Goal: Information Seeking & Learning: Learn about a topic

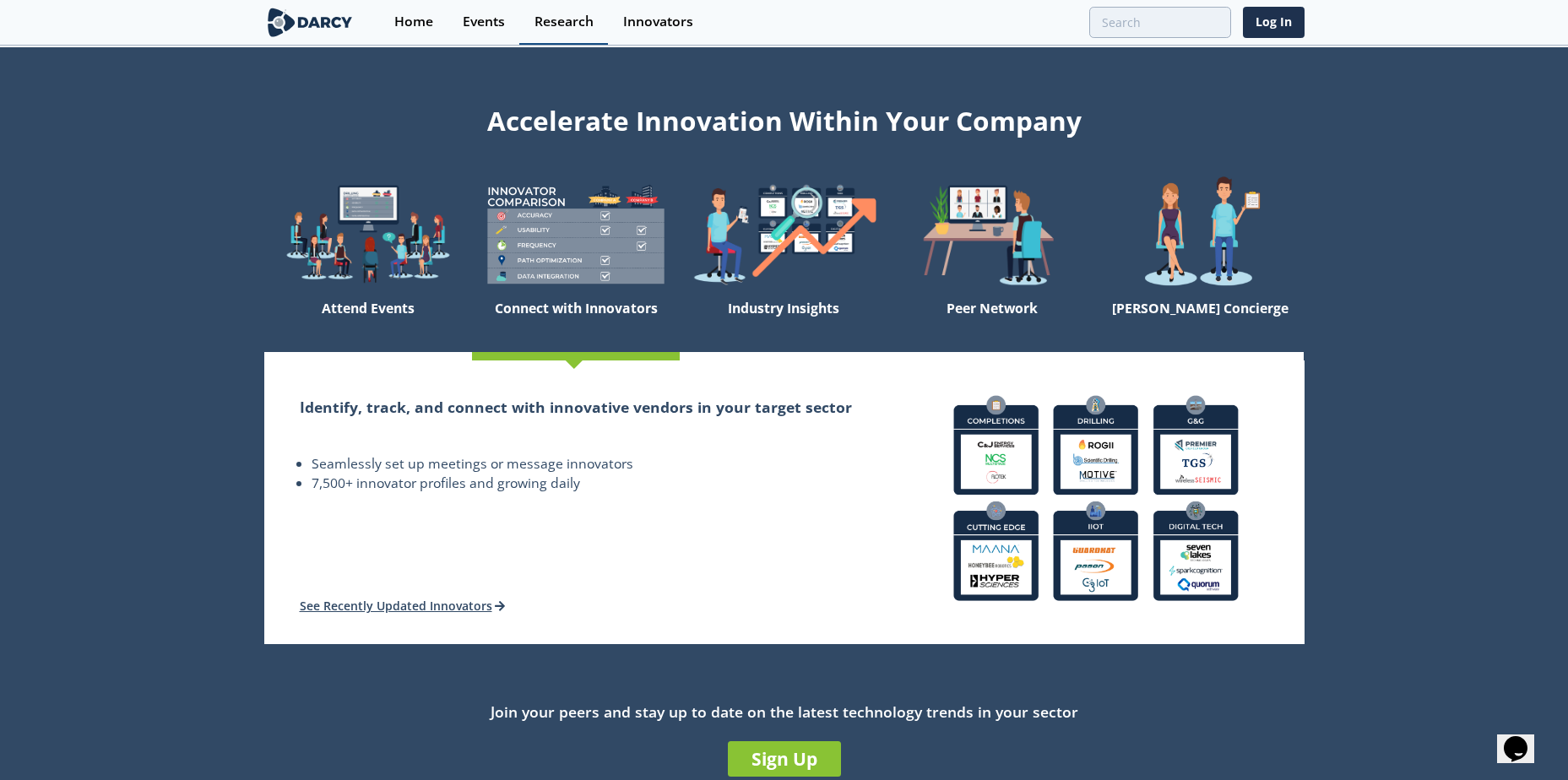
click at [558, 27] on div "Research" at bounding box center [564, 22] width 60 height 13
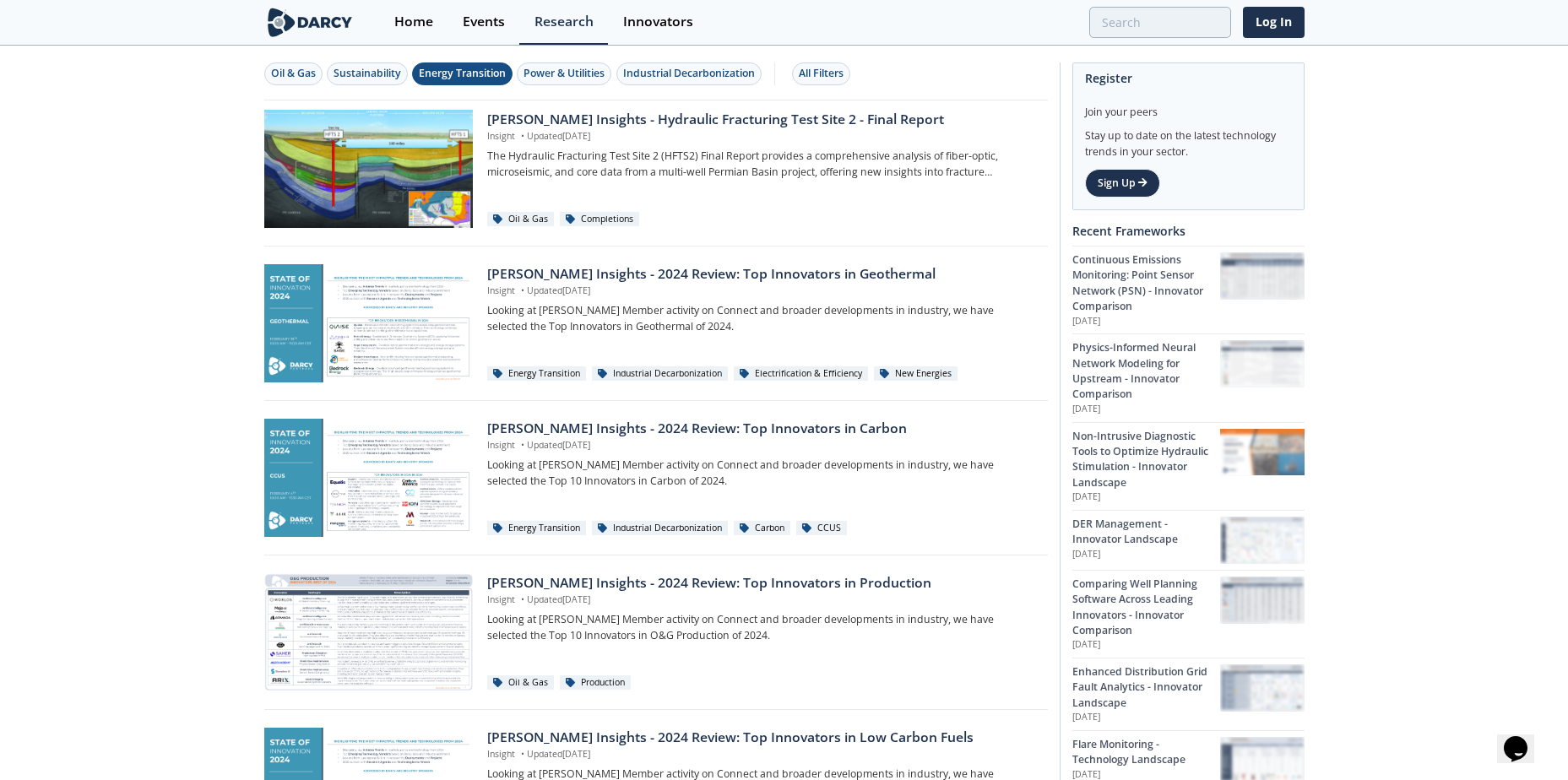
click at [473, 78] on div "Energy Transition" at bounding box center [462, 74] width 87 height 15
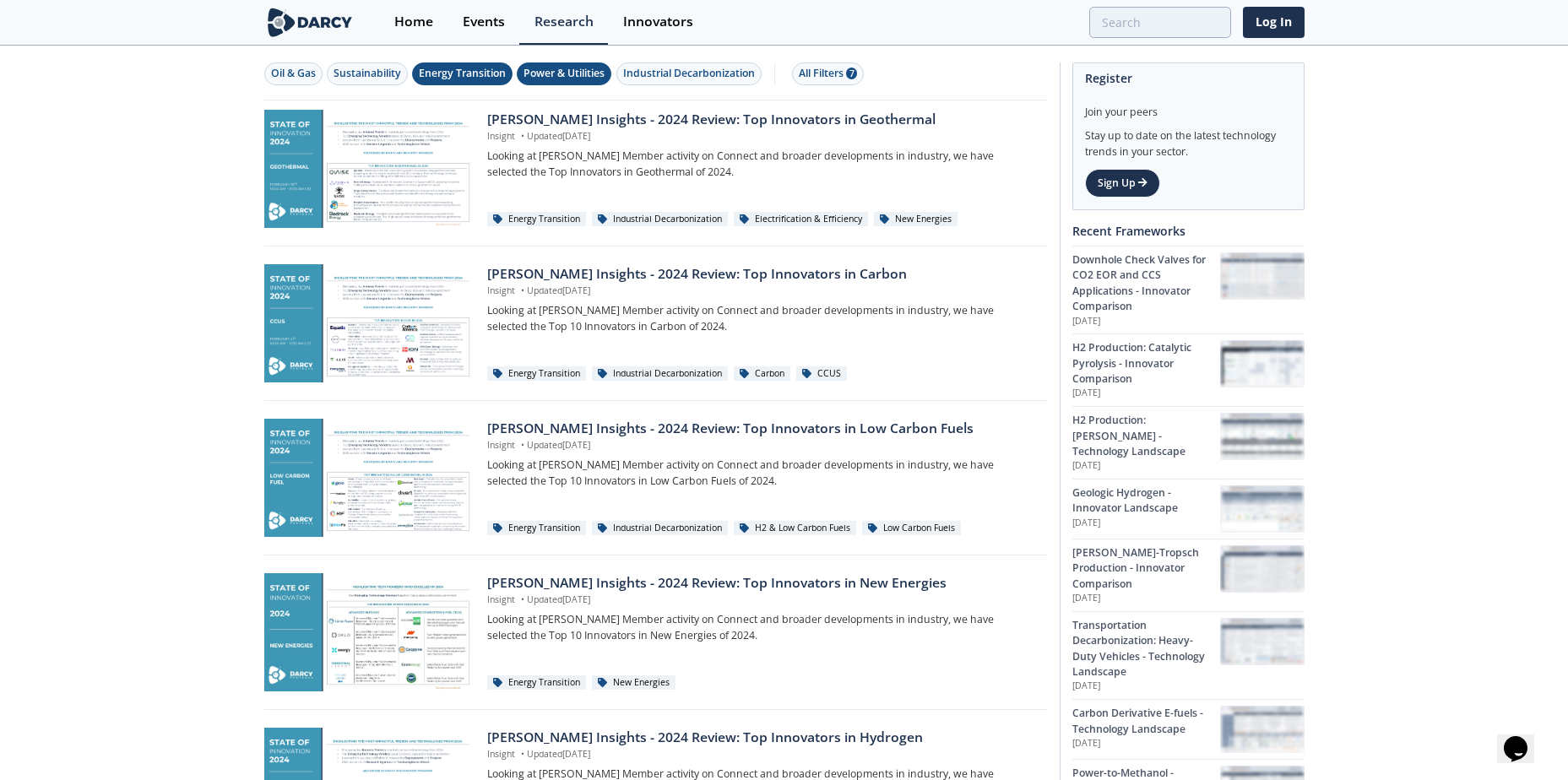
click at [592, 70] on div "Power & Utilities" at bounding box center [564, 74] width 81 height 15
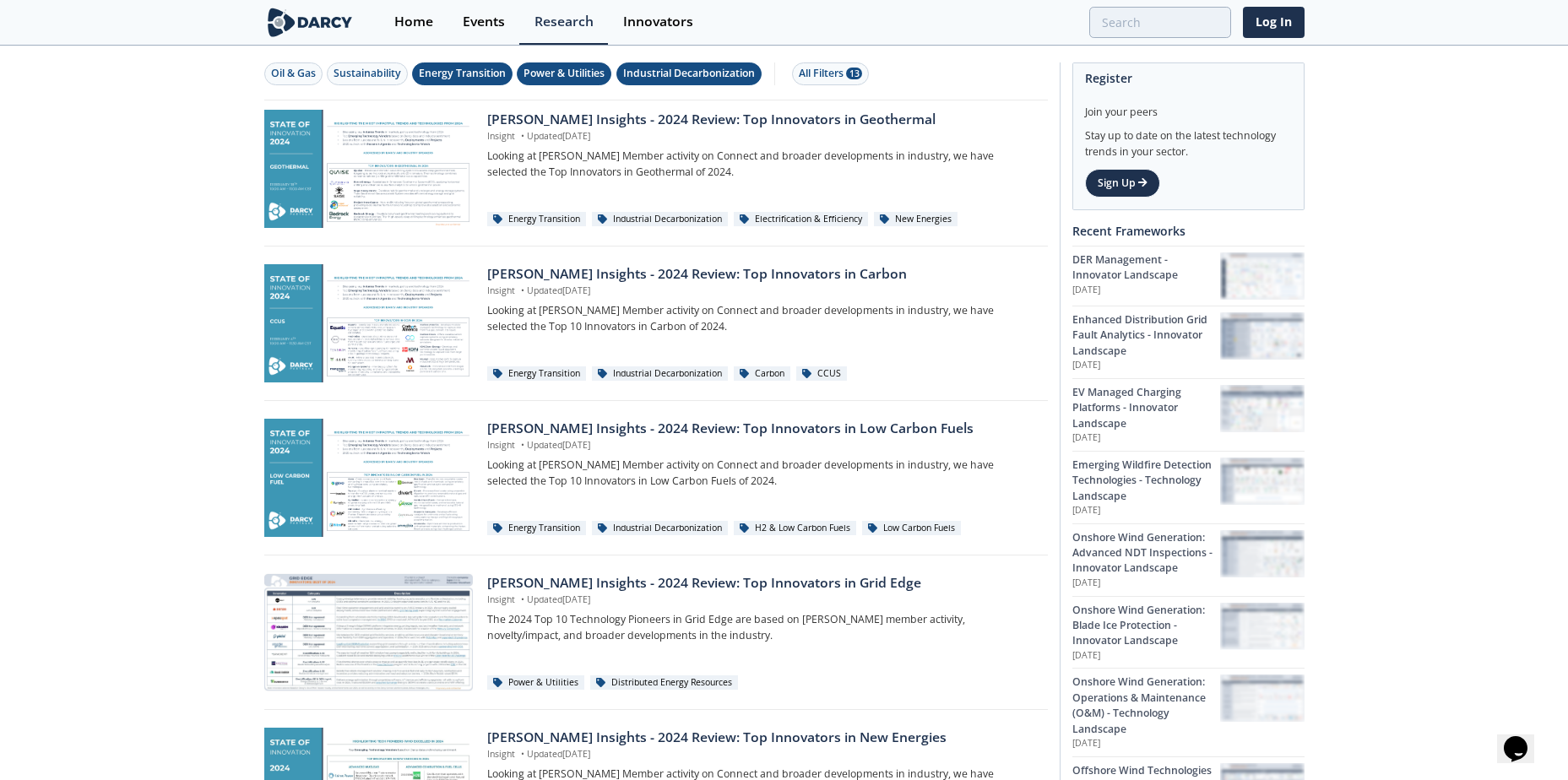
click at [680, 69] on div "Industrial Decarbonization" at bounding box center [689, 74] width 132 height 15
click at [462, 73] on div "Energy Transition" at bounding box center [462, 74] width 87 height 15
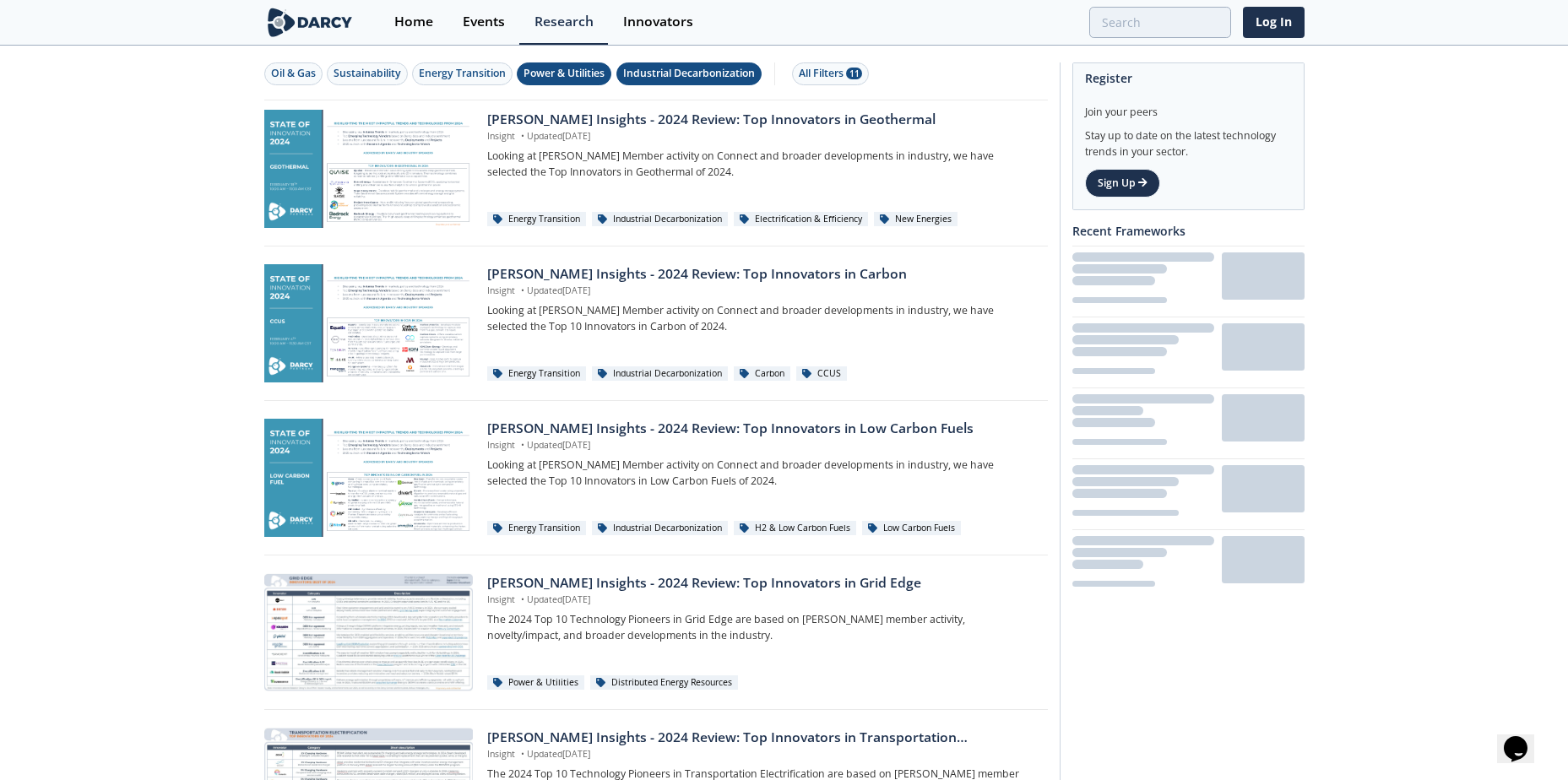
click at [534, 73] on div "Power & Utilities" at bounding box center [564, 74] width 81 height 15
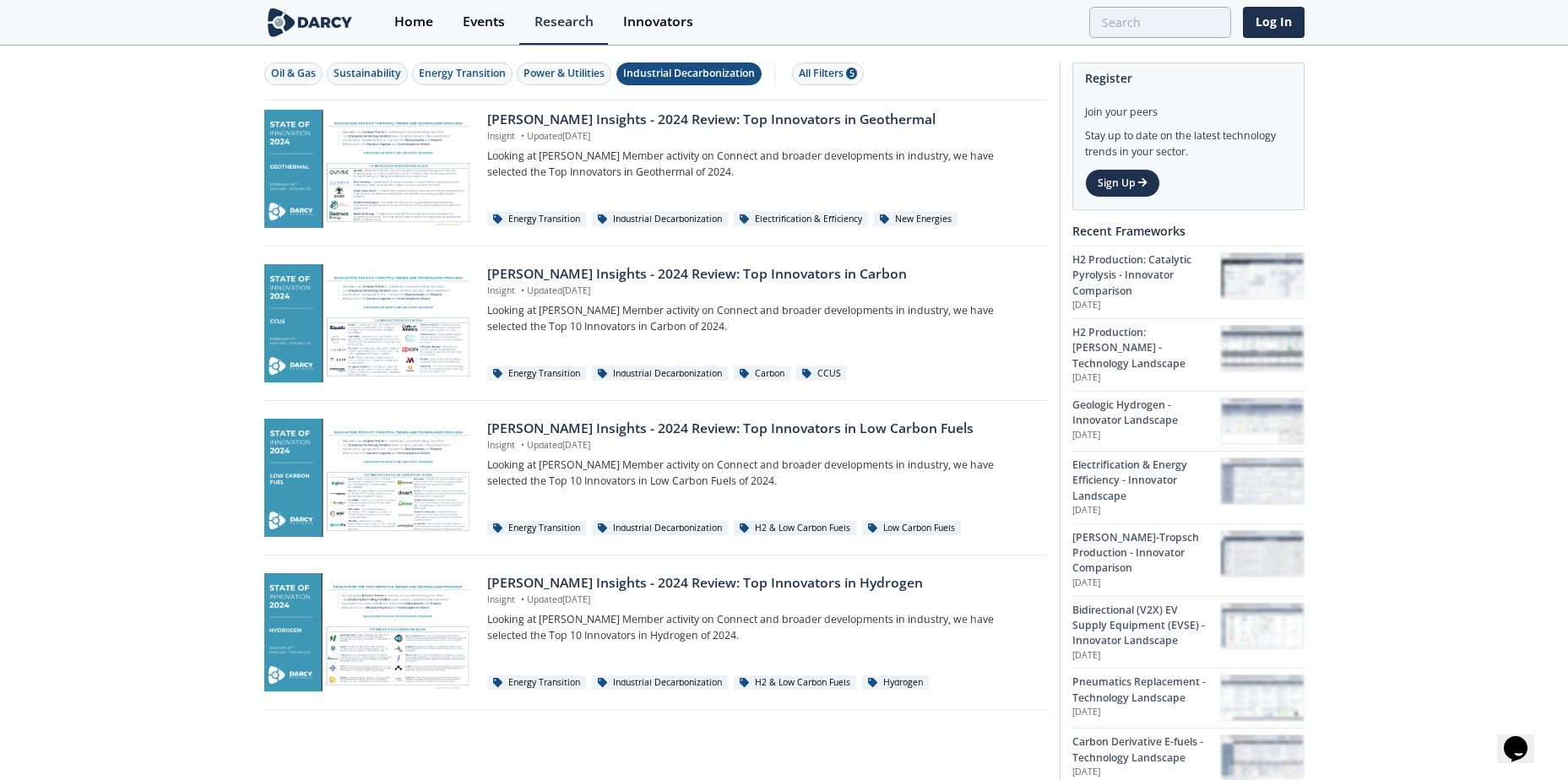
click at [686, 84] on div "Oil & Gas Sustainability Energy Transition Power & Utilities Industrial Decarbo…" at bounding box center [655, 73] width 783 height 53
click at [677, 78] on div "Industrial Decarbonization" at bounding box center [689, 74] width 132 height 15
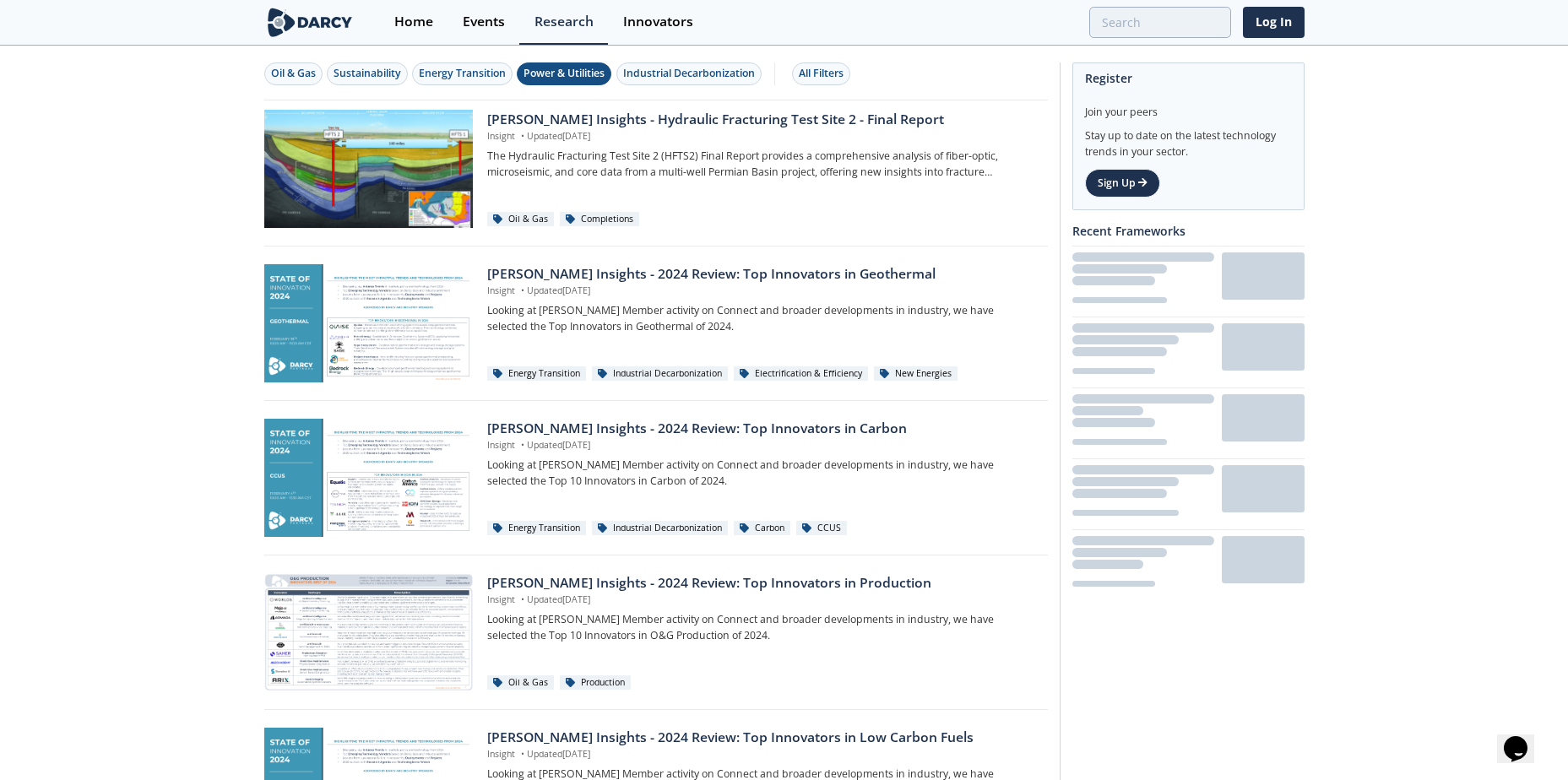
click at [585, 73] on div "Power & Utilities" at bounding box center [564, 74] width 81 height 15
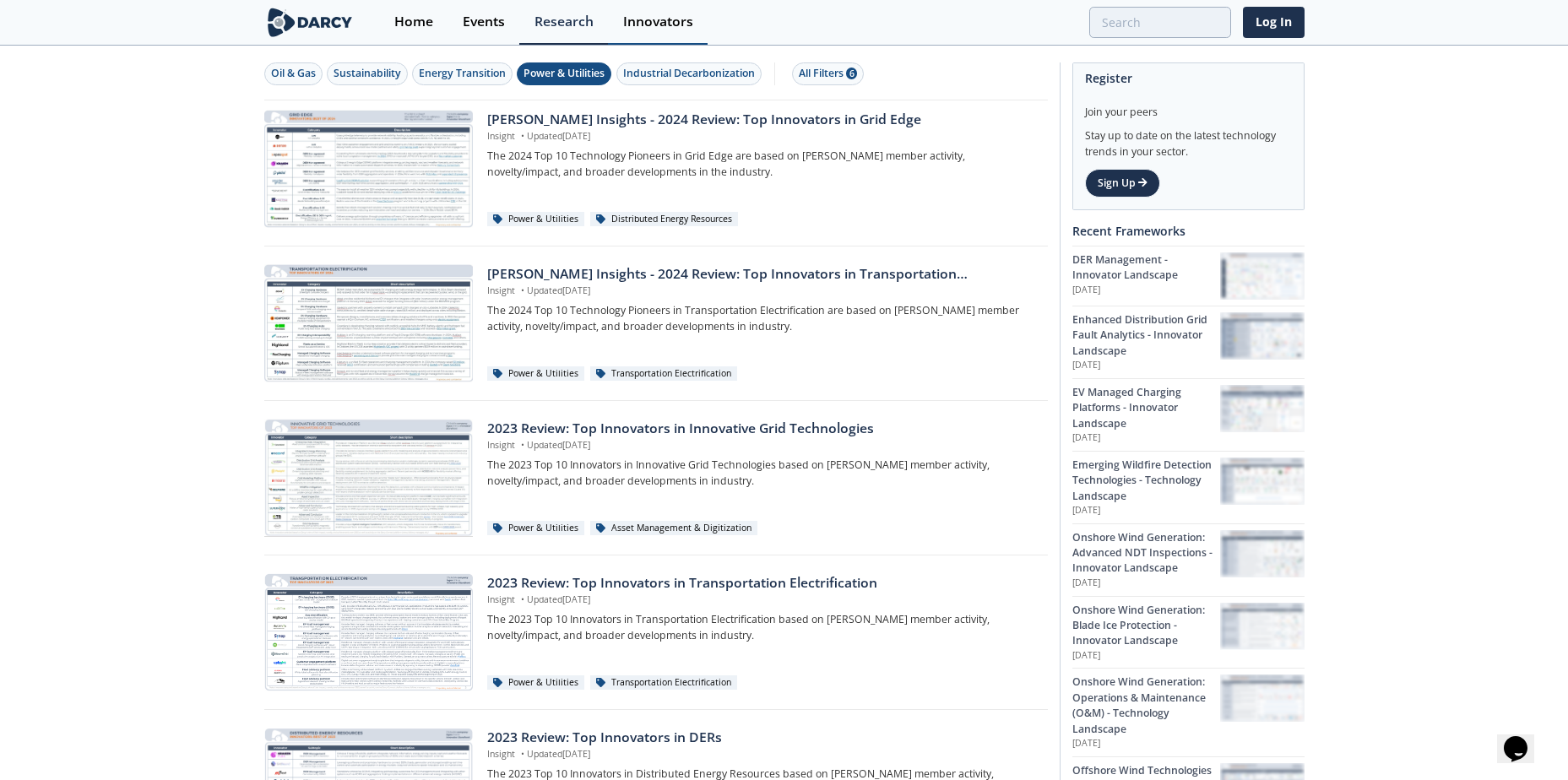
click at [644, 33] on link "Innovators" at bounding box center [658, 22] width 100 height 45
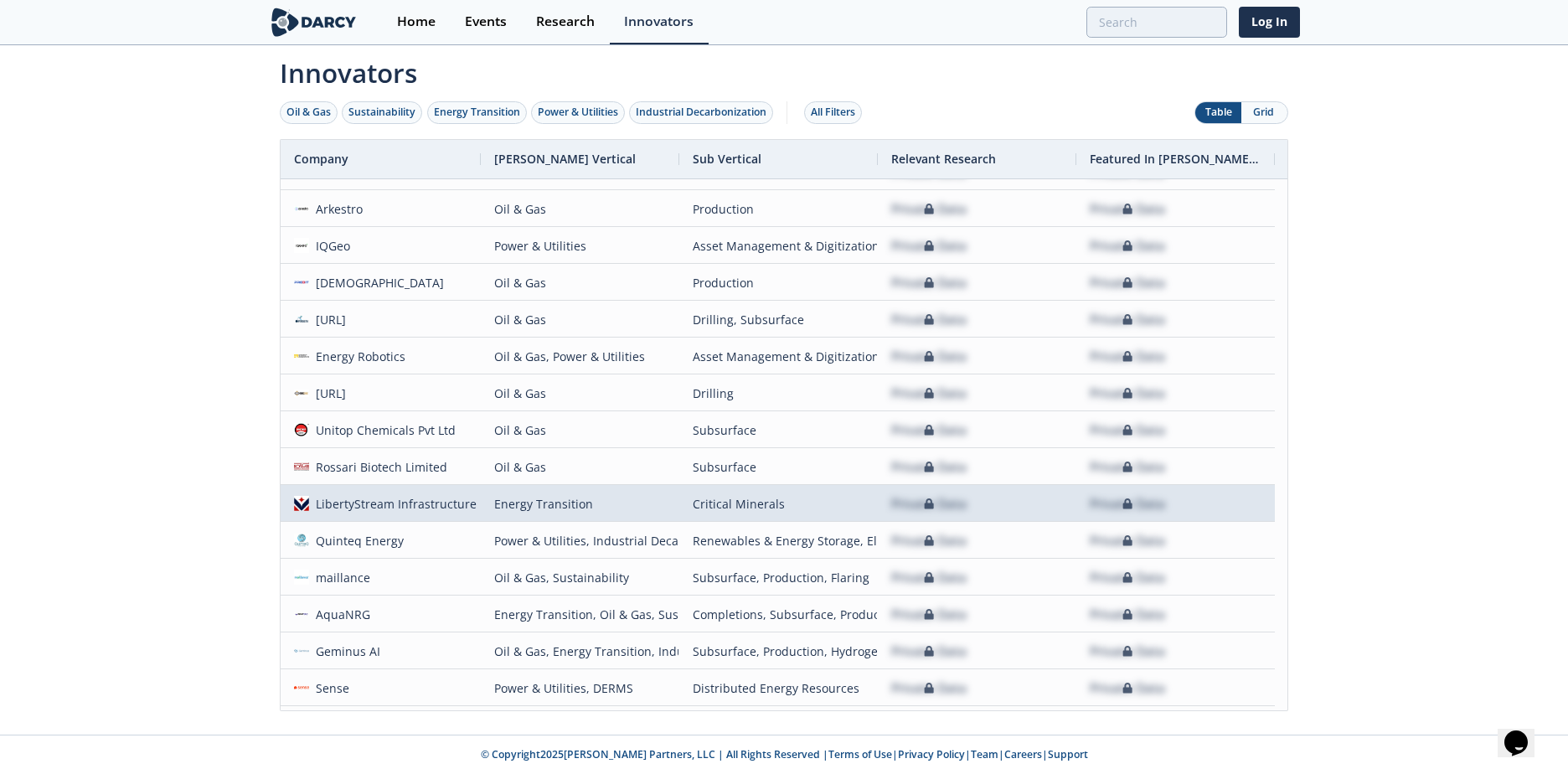
scroll to position [1172, 0]
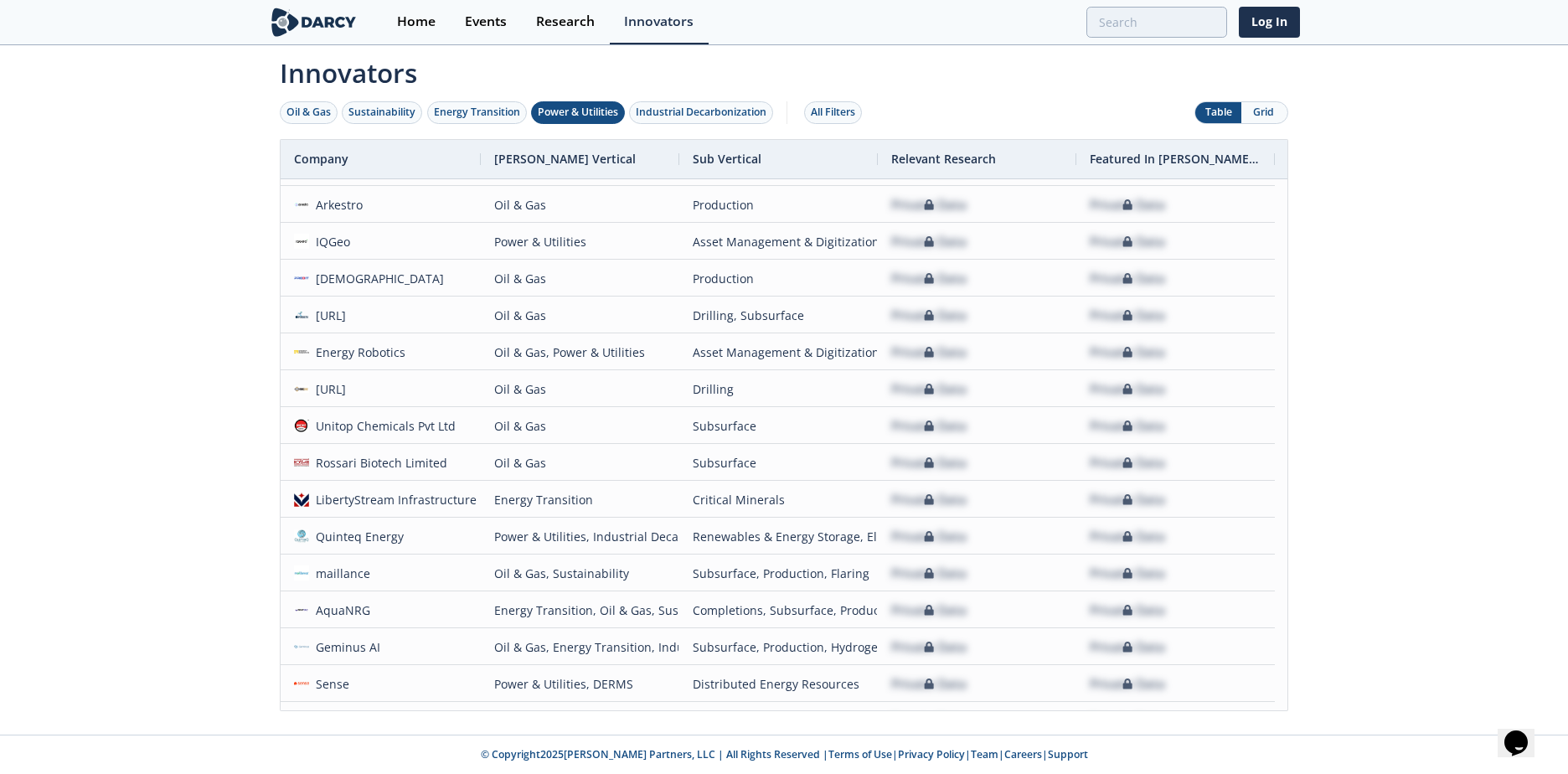
click at [590, 110] on div "Power & Utilities" at bounding box center [578, 112] width 80 height 15
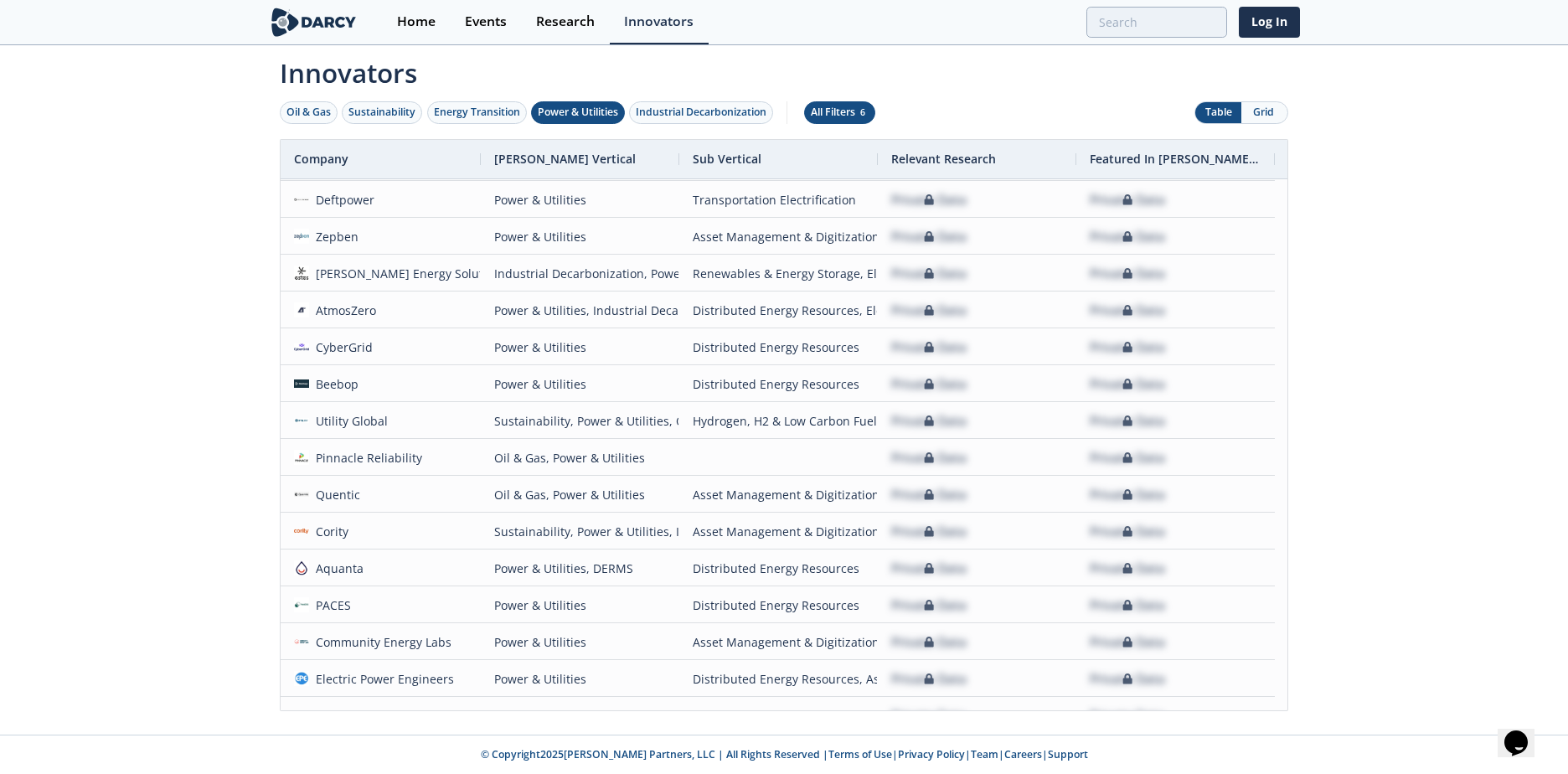
click at [857, 110] on div "All Filters 6" at bounding box center [840, 112] width 58 height 15
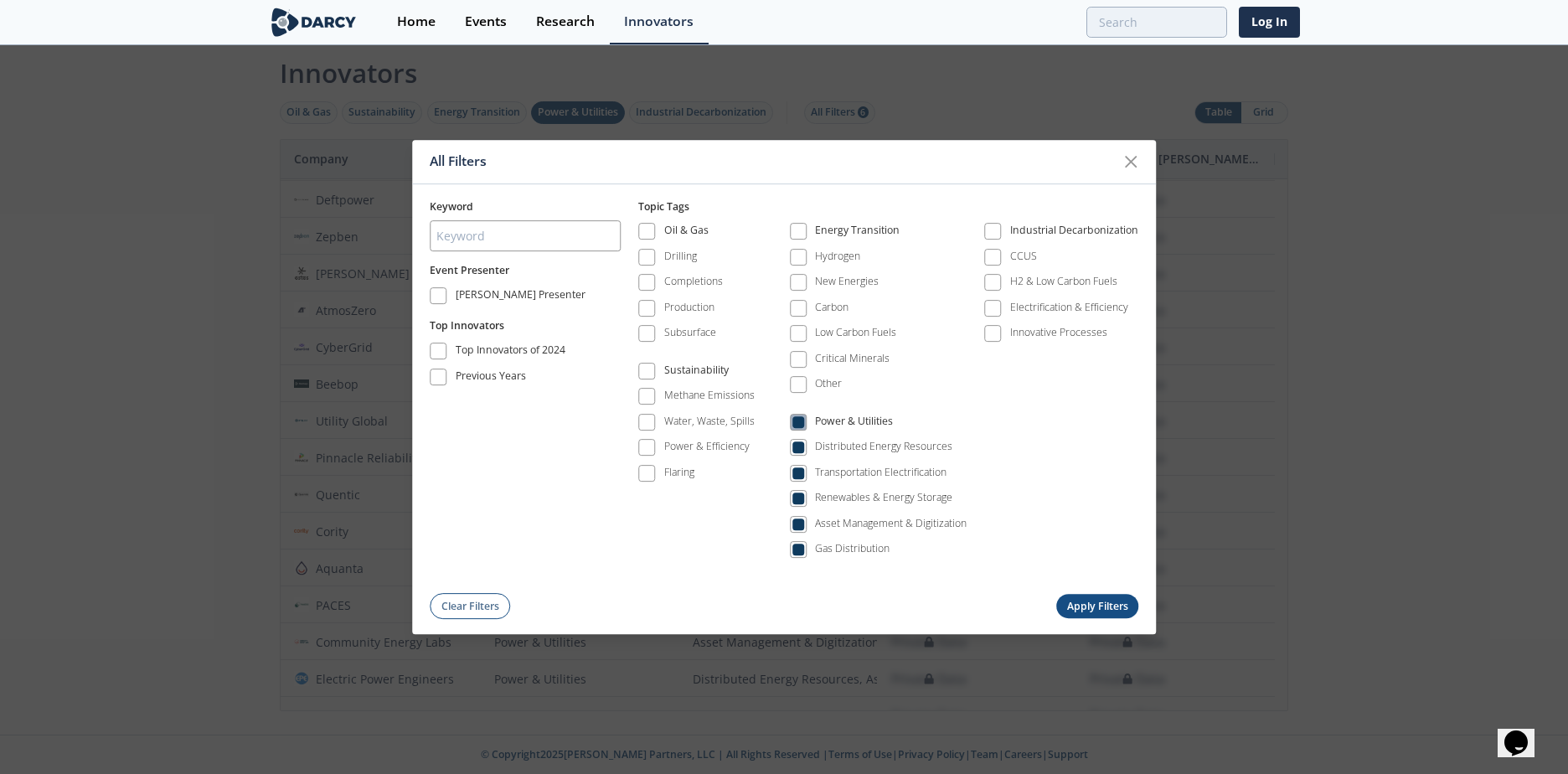
click at [804, 422] on span at bounding box center [799, 422] width 17 height 17
click at [798, 524] on span at bounding box center [798, 524] width 11 height 11
click at [1113, 602] on button "Apply Filters" at bounding box center [1097, 606] width 82 height 24
click at [1095, 598] on button "Apply Filters" at bounding box center [1097, 606] width 82 height 24
click at [1110, 607] on button "Apply Filters" at bounding box center [1097, 606] width 82 height 24
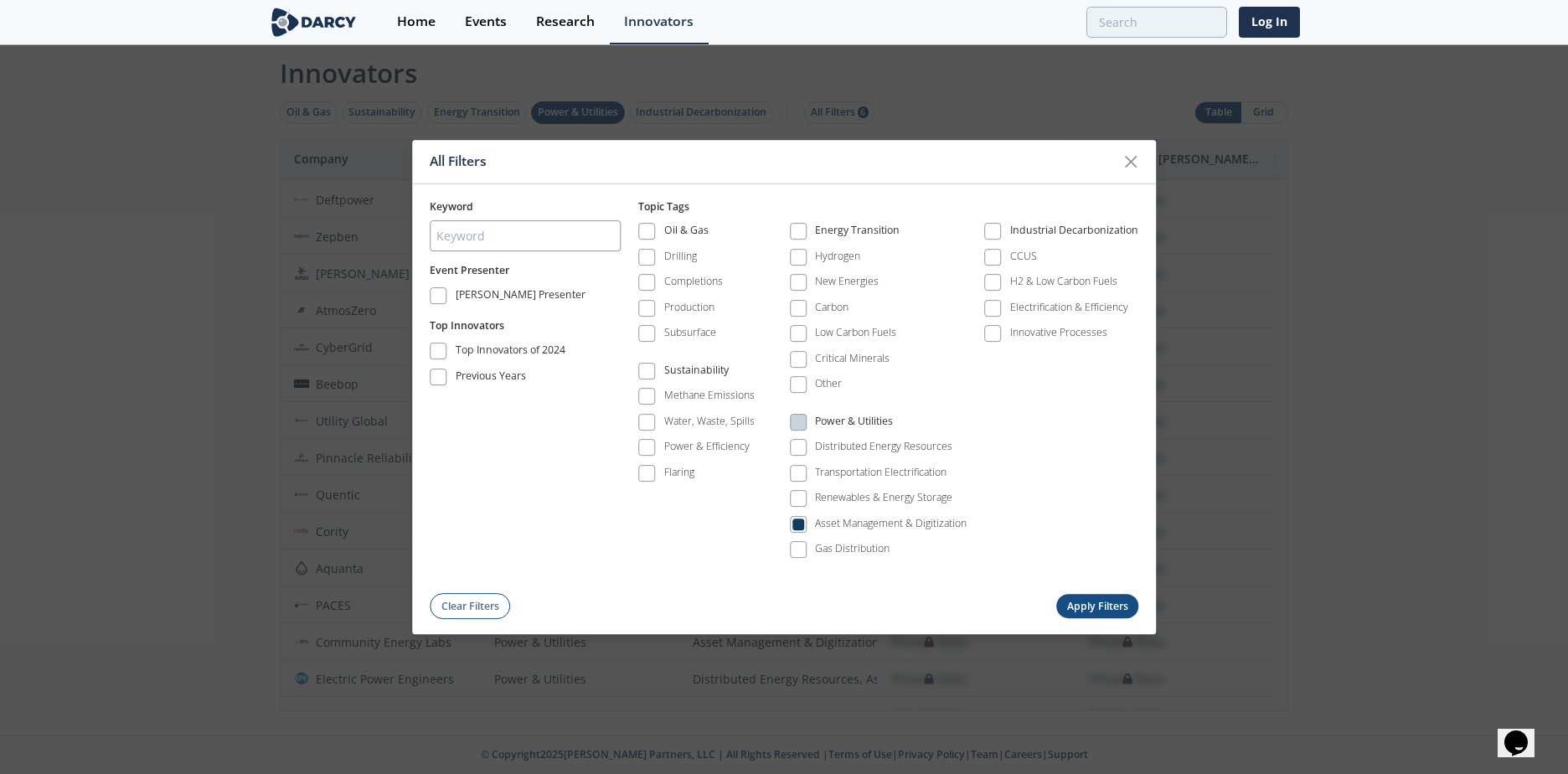
click at [1143, 148] on div "All Filters" at bounding box center [784, 162] width 743 height 45
click at [1130, 162] on icon at bounding box center [1130, 161] width 10 height 10
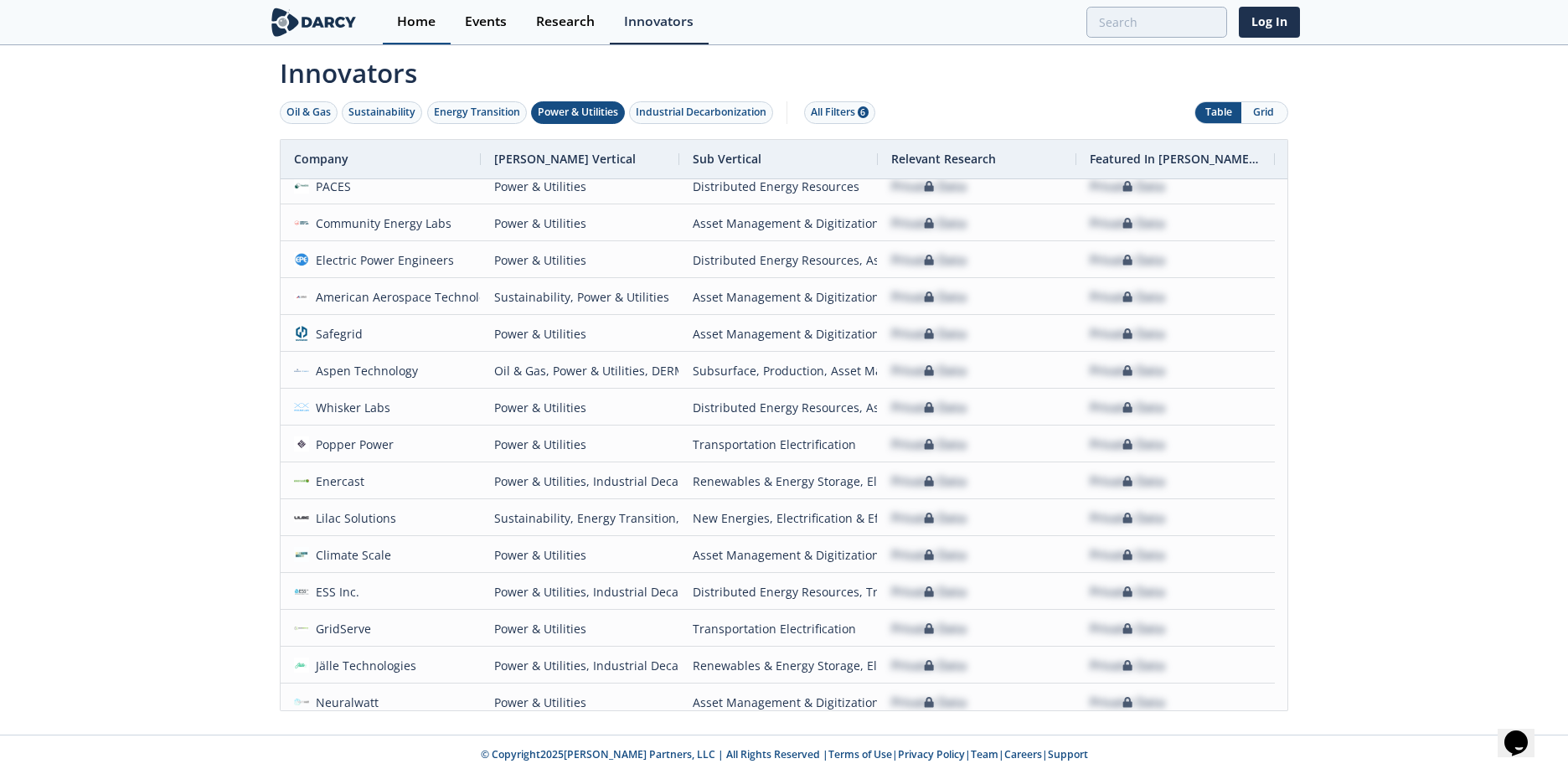
click at [437, 31] on link "Home" at bounding box center [417, 22] width 68 height 45
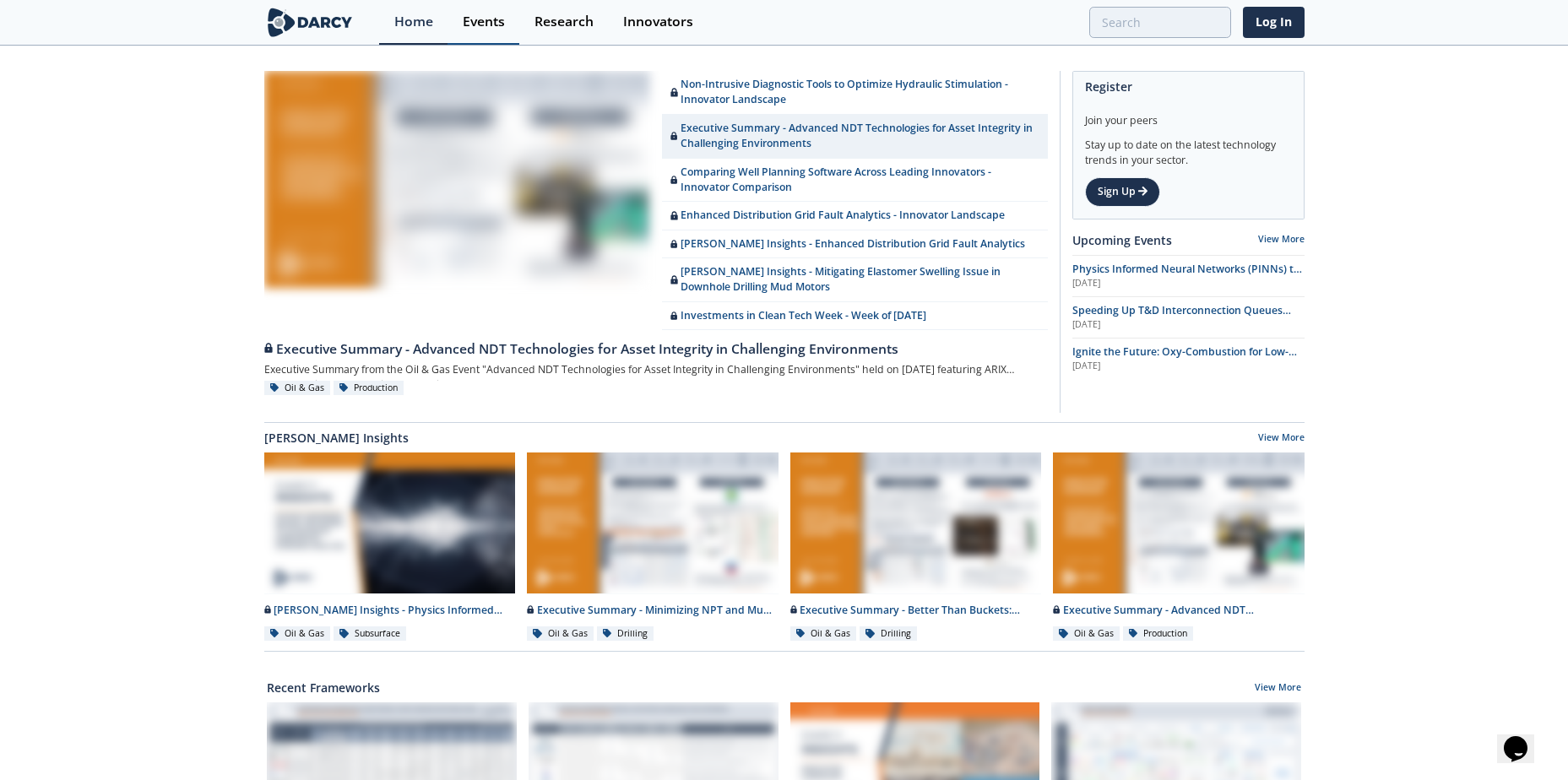
click at [476, 17] on div "Events" at bounding box center [484, 22] width 42 height 13
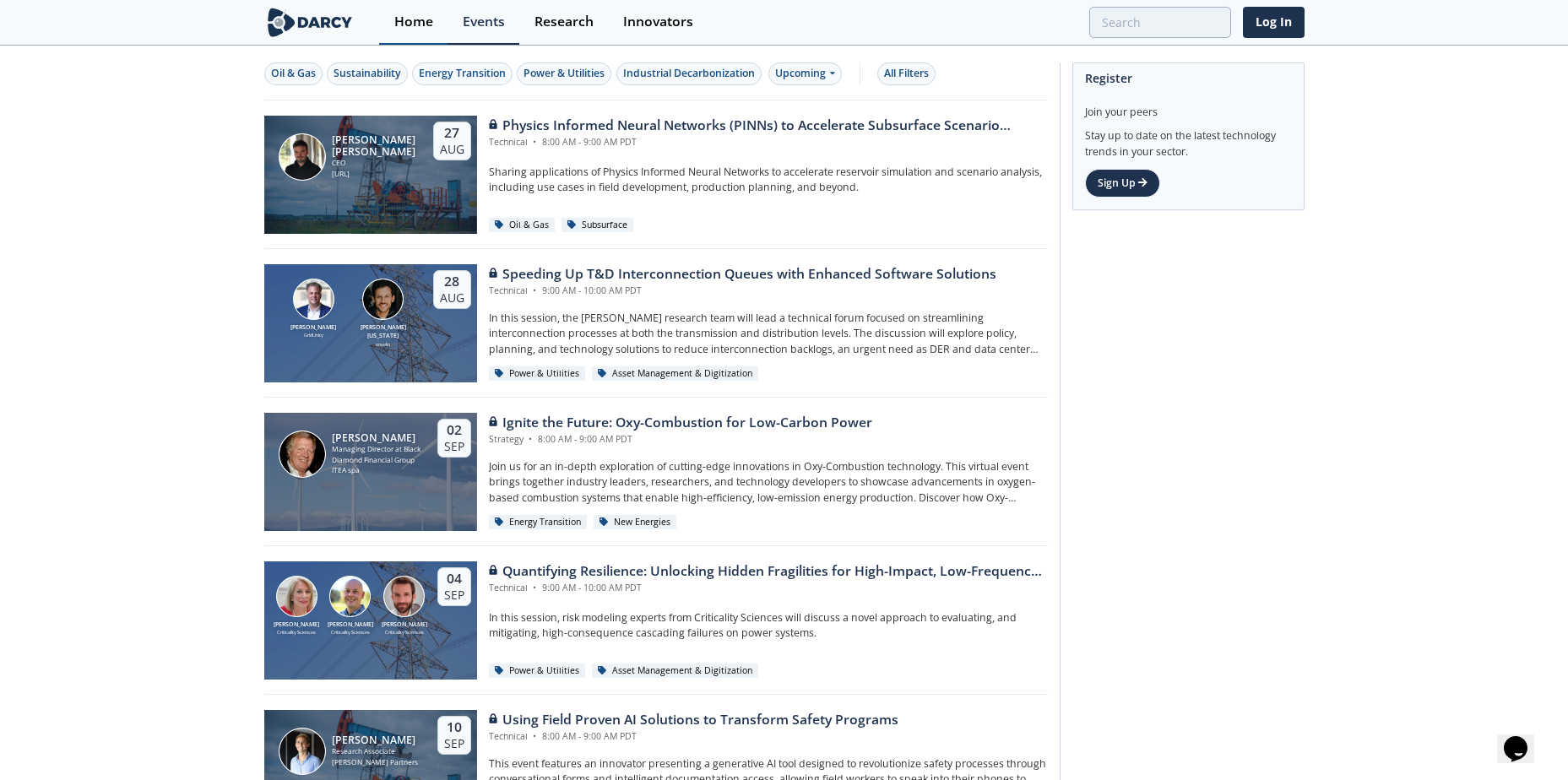
click at [401, 24] on div "Home" at bounding box center [413, 22] width 38 height 13
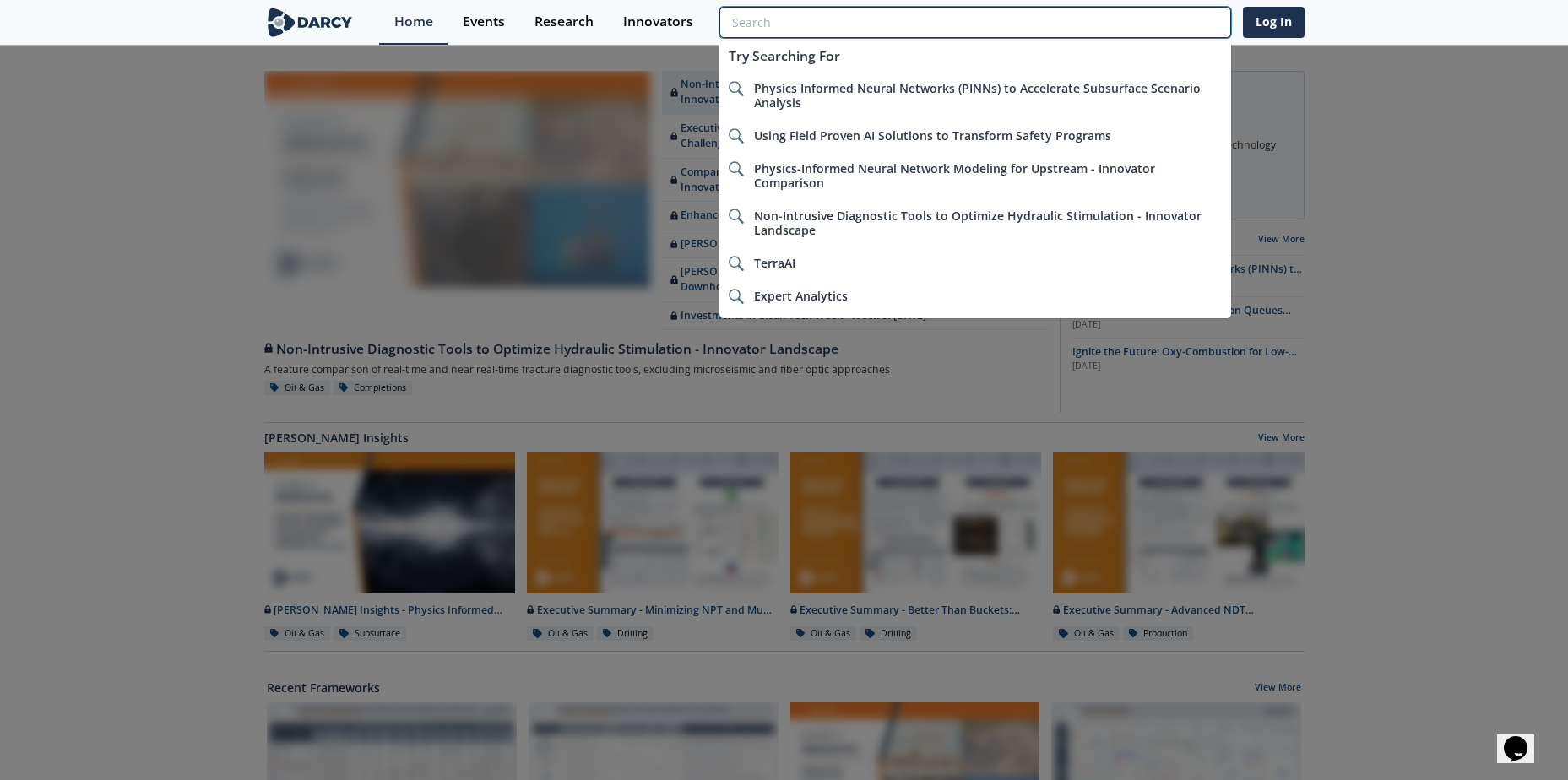
click at [1158, 20] on input "search" at bounding box center [975, 22] width 511 height 32
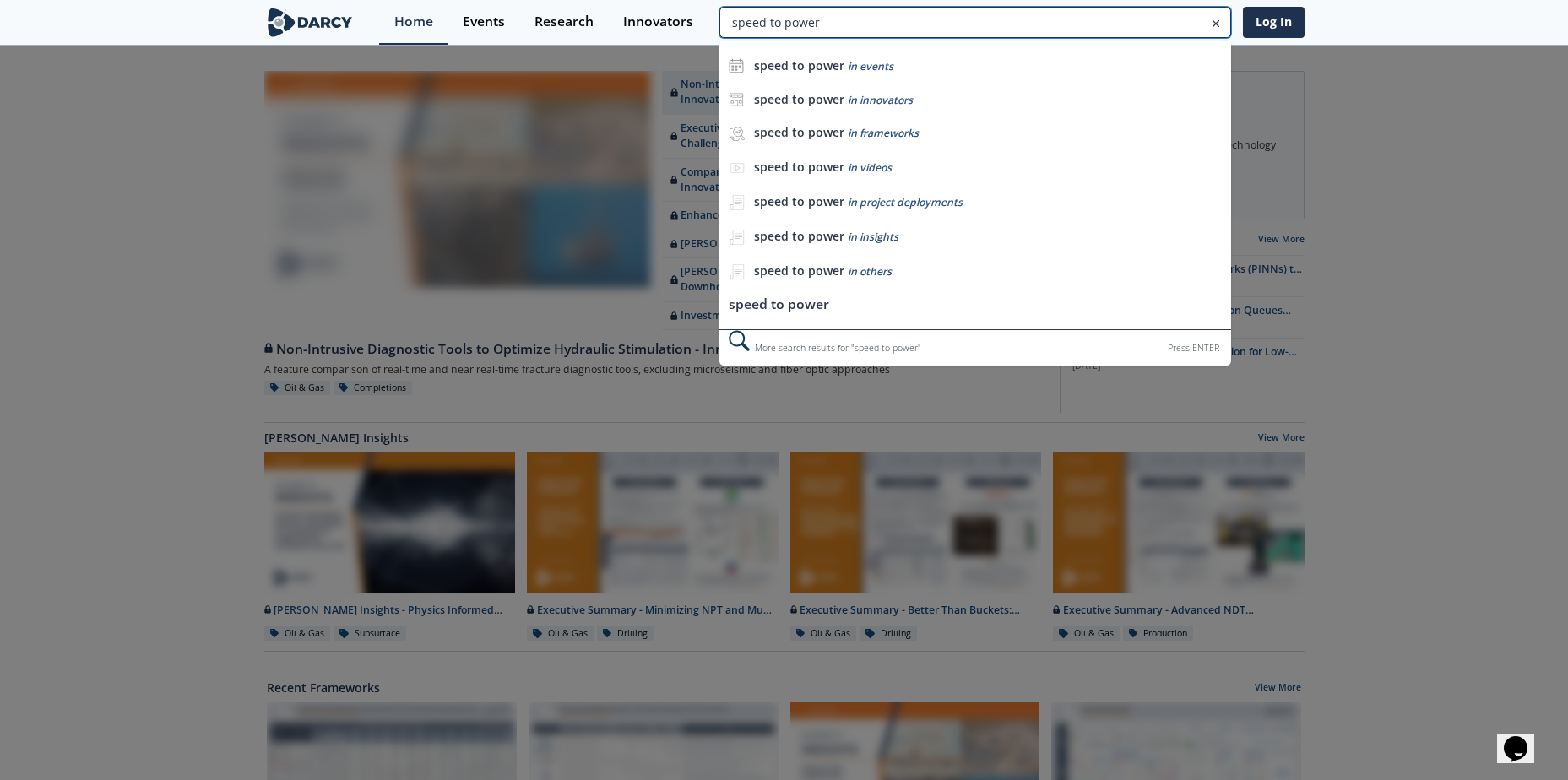
type input "speed to power"
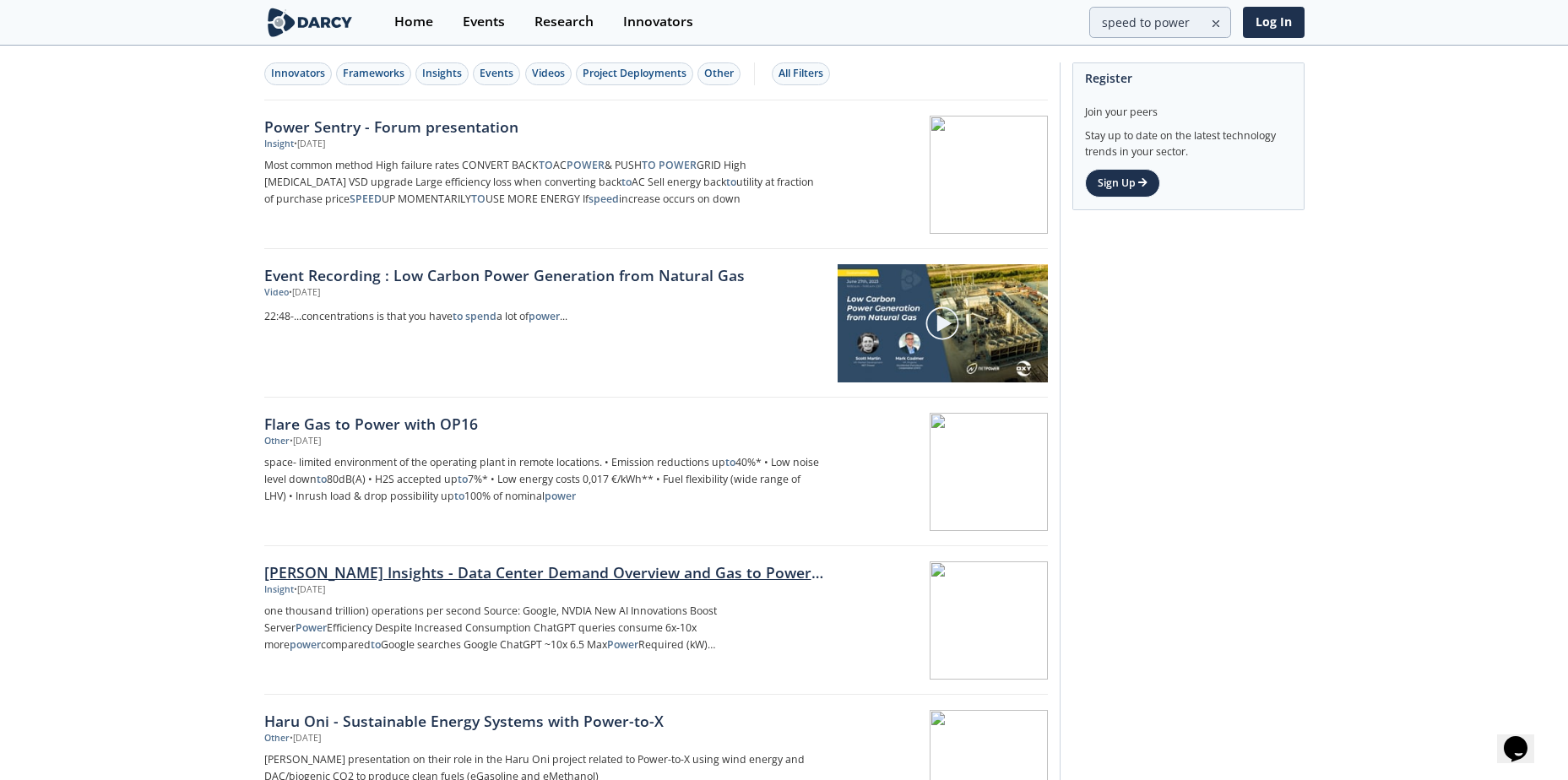
click at [630, 575] on div "[PERSON_NAME] Insights - Data Center Demand Overview and Gas to Power Solutions" at bounding box center [544, 572] width 559 height 22
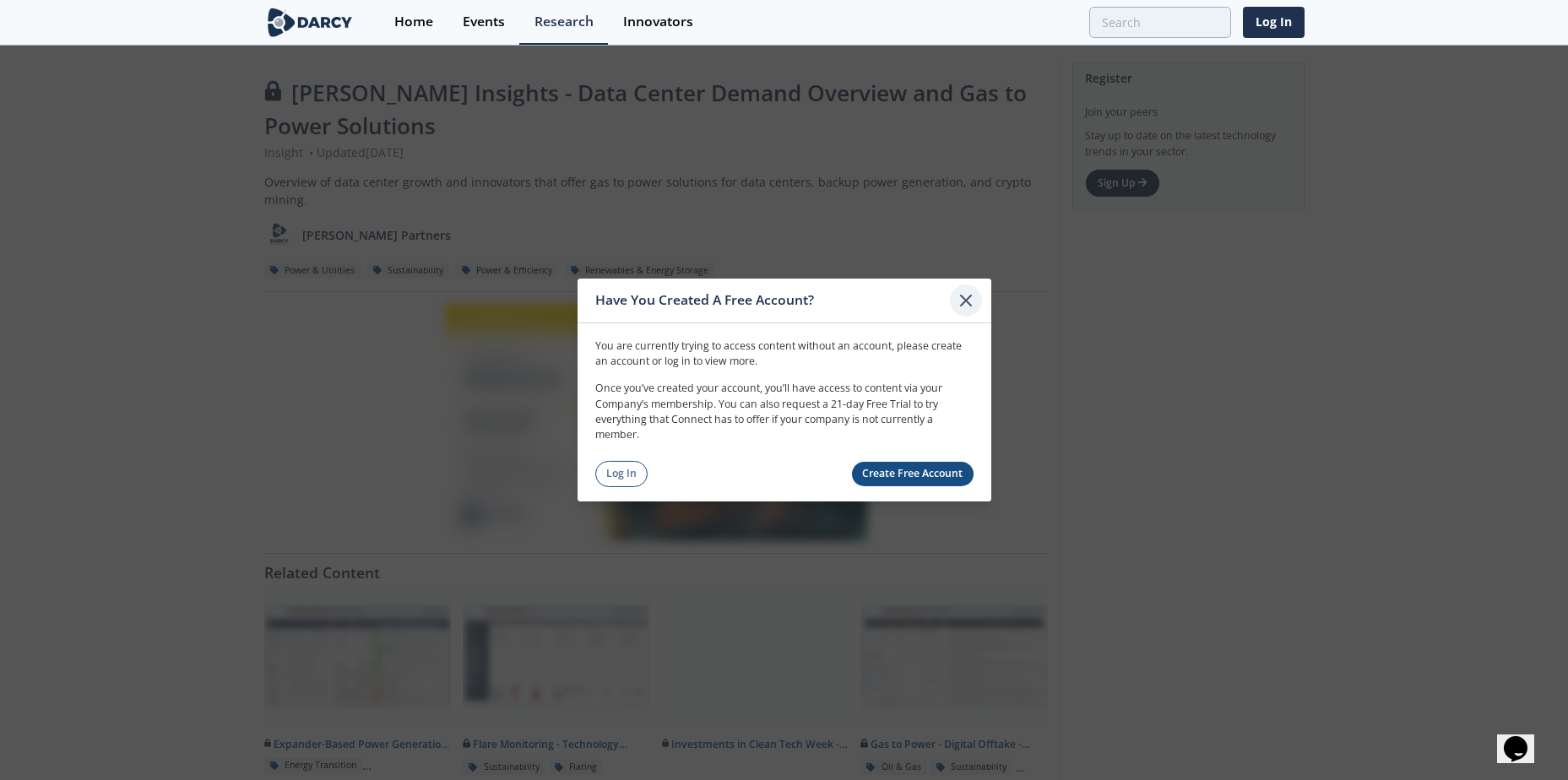
click at [967, 302] on icon at bounding box center [966, 301] width 11 height 11
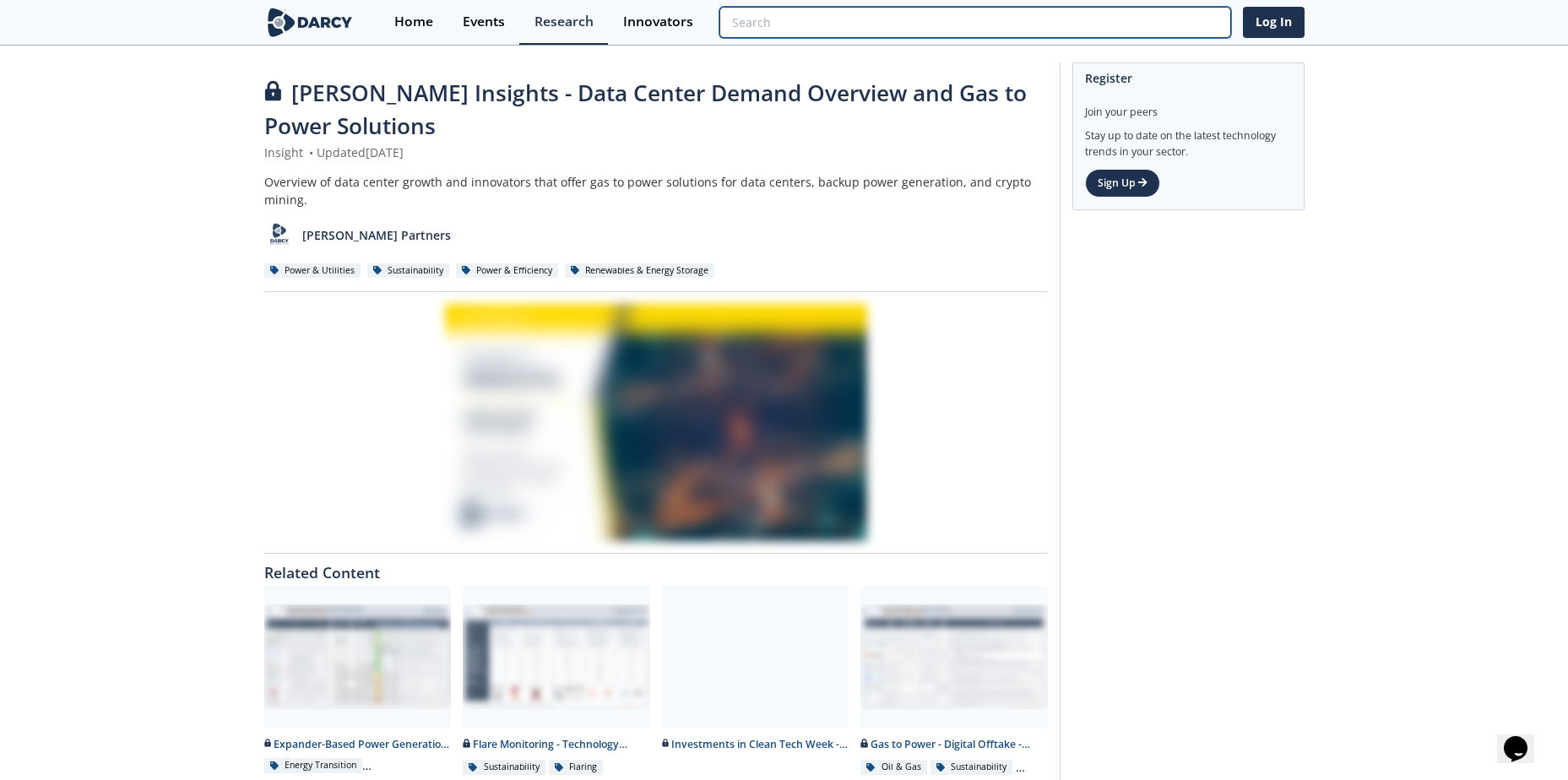
click at [1104, 17] on input "search" at bounding box center [975, 22] width 511 height 32
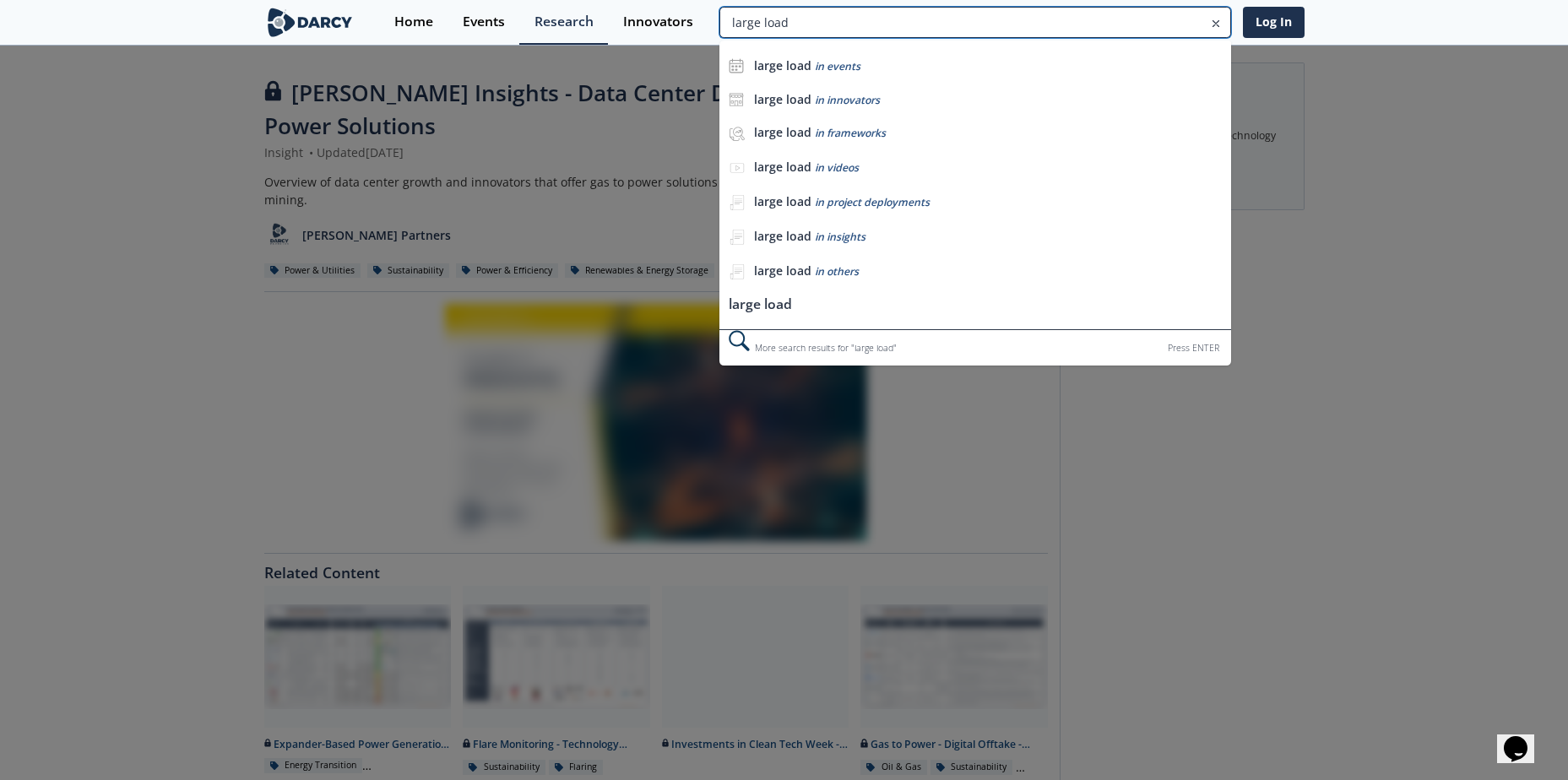
type input "large load"
